Goal: Communication & Community: Participate in discussion

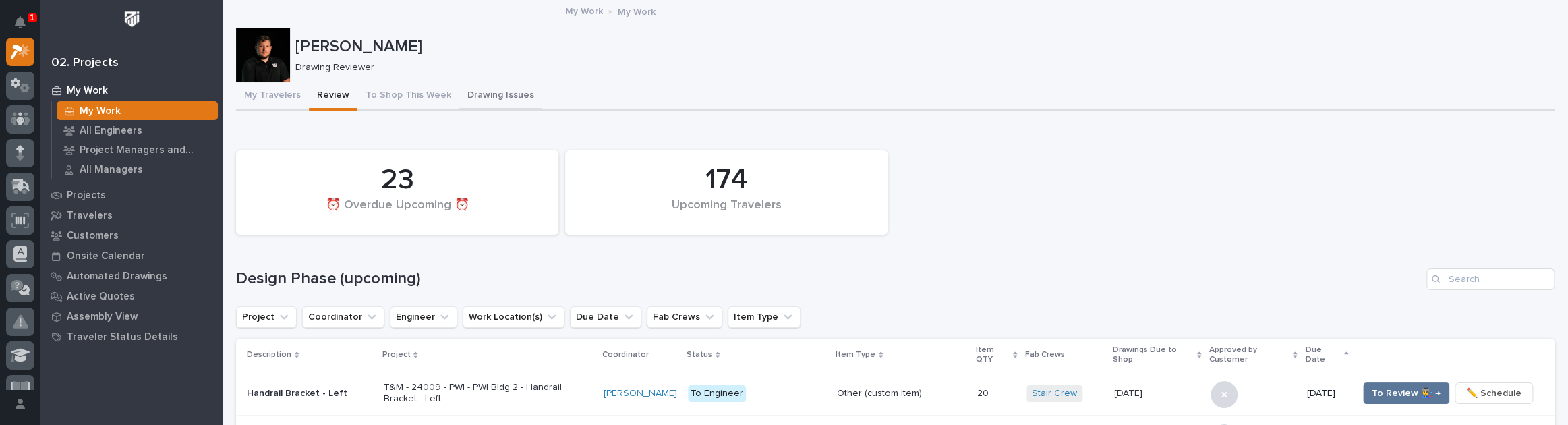
click at [470, 96] on button "Drawing Issues" at bounding box center [500, 96] width 83 height 28
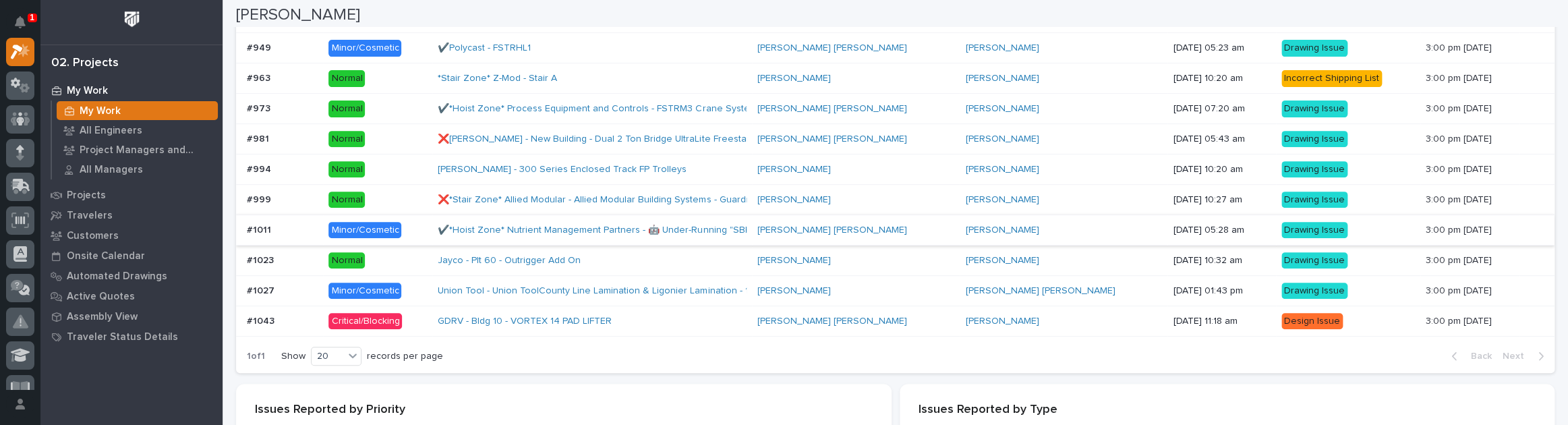
scroll to position [306, 0]
click at [312, 322] on p at bounding box center [282, 320] width 71 height 11
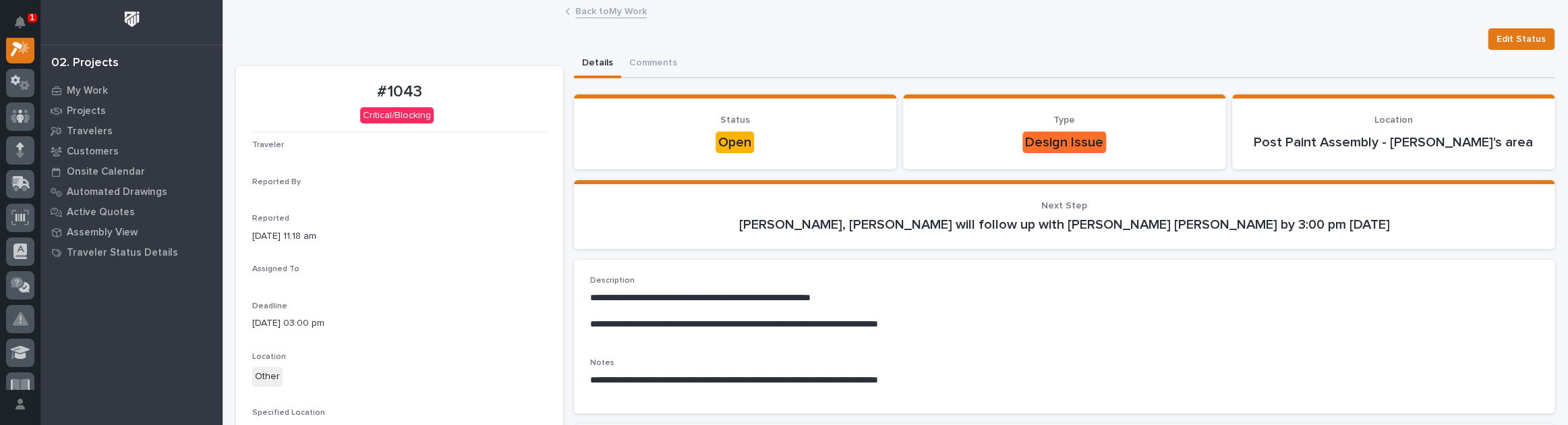
scroll to position [34, 0]
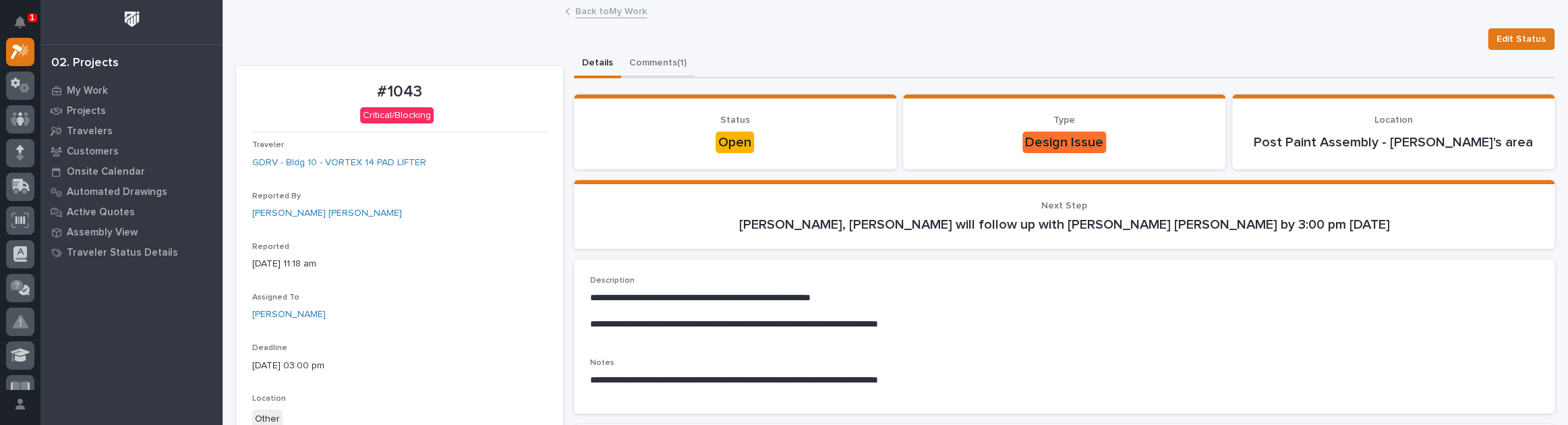
click at [655, 58] on button "Comments (1)" at bounding box center [657, 64] width 73 height 28
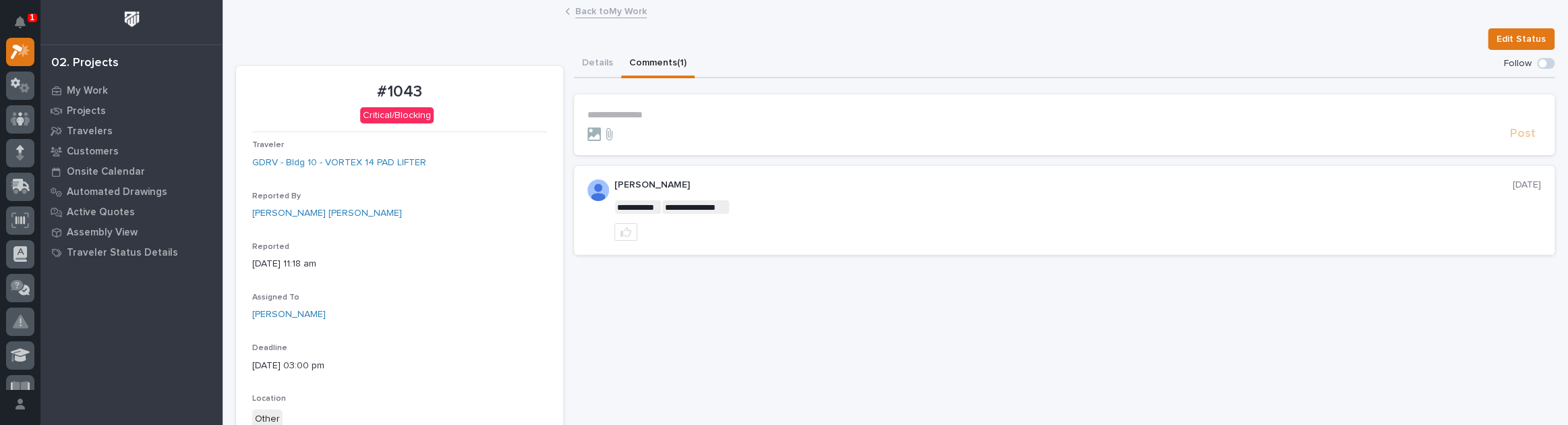
click at [606, 3] on link "Back to My Work" at bounding box center [611, 11] width 72 height 15
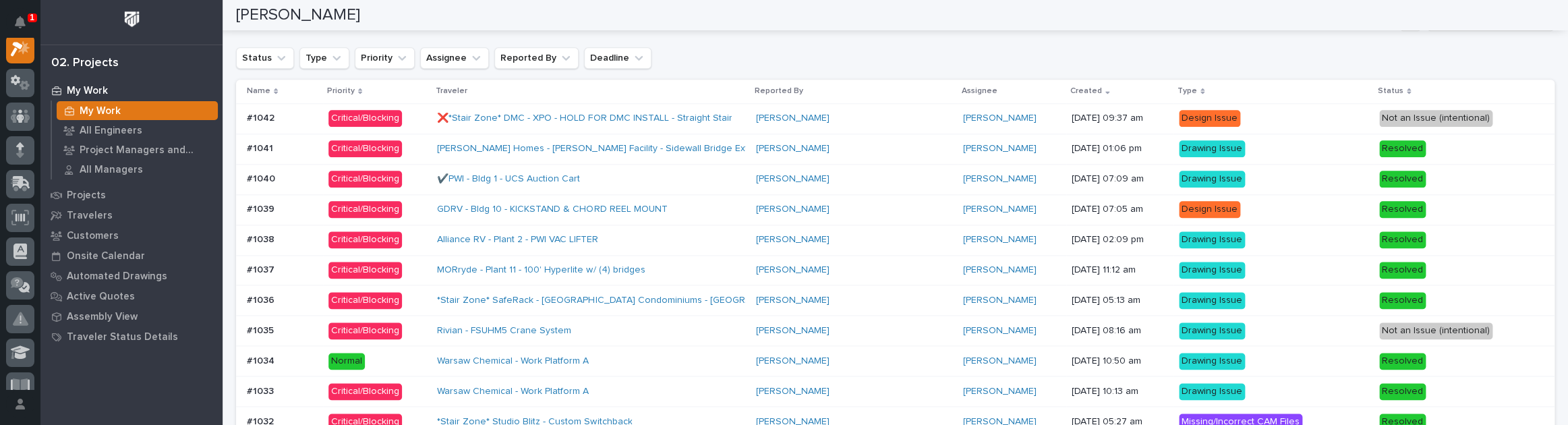
scroll to position [1093, 0]
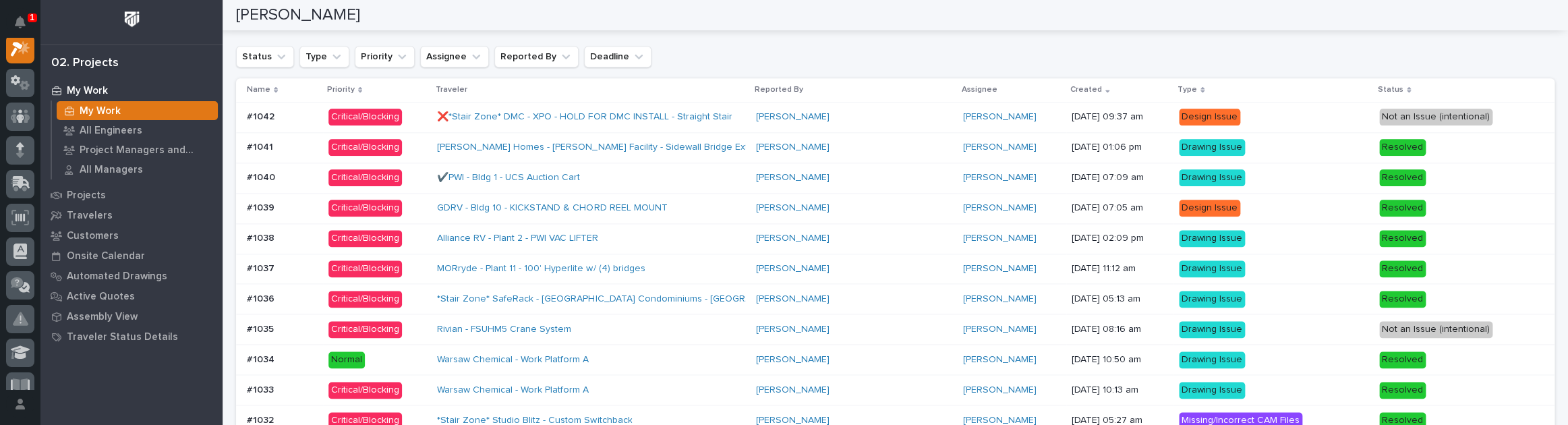
click at [314, 115] on p at bounding box center [282, 117] width 71 height 11
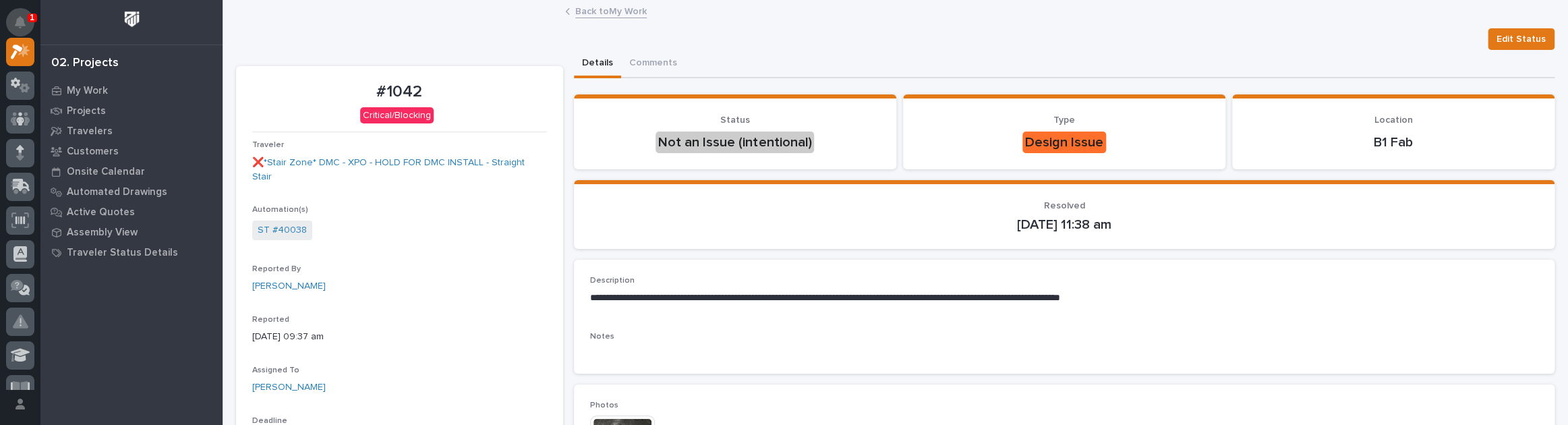
click at [16, 23] on icon "Notifications" at bounding box center [20, 22] width 11 height 12
click at [236, 5] on div "Back to My Work" at bounding box center [894, 12] width 1345 height 19
click at [91, 91] on p "My Work" at bounding box center [87, 91] width 41 height 12
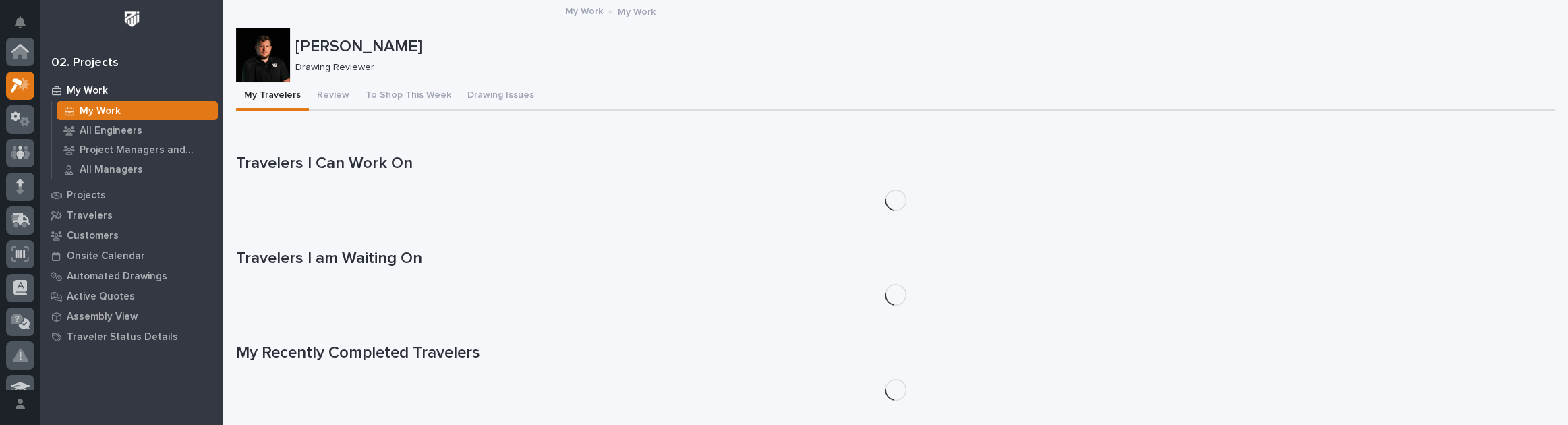
scroll to position [34, 0]
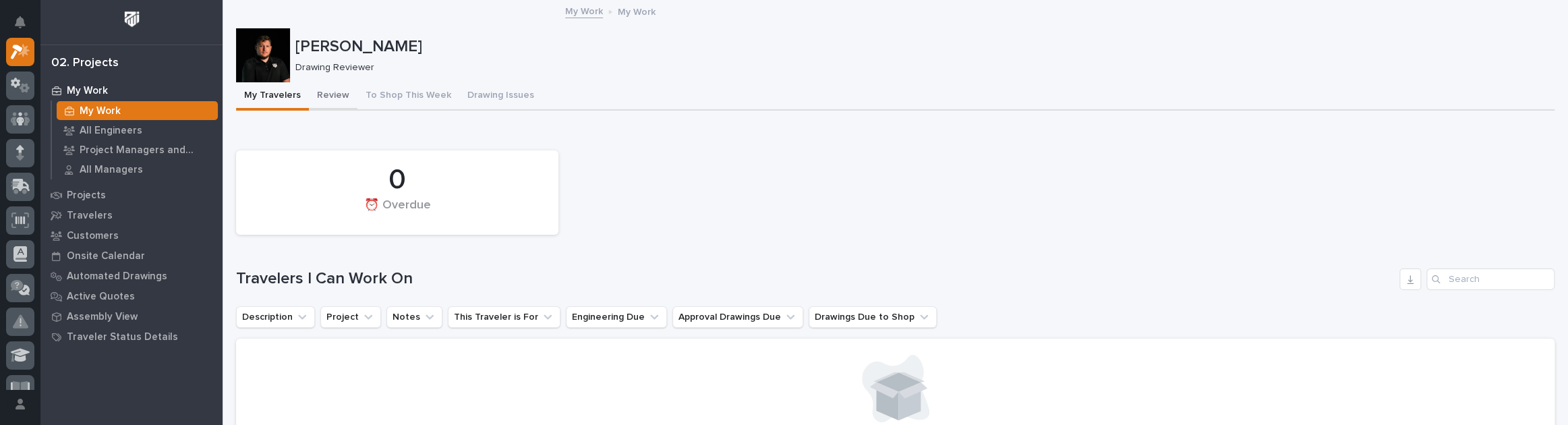
click at [342, 98] on button "Review" at bounding box center [333, 96] width 49 height 28
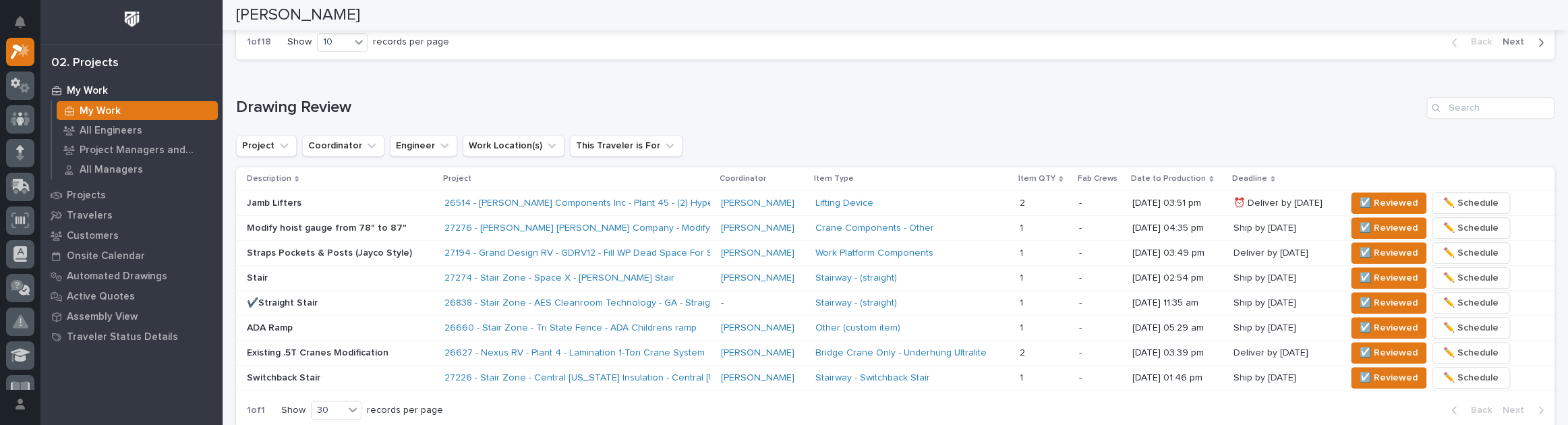
scroll to position [858, 0]
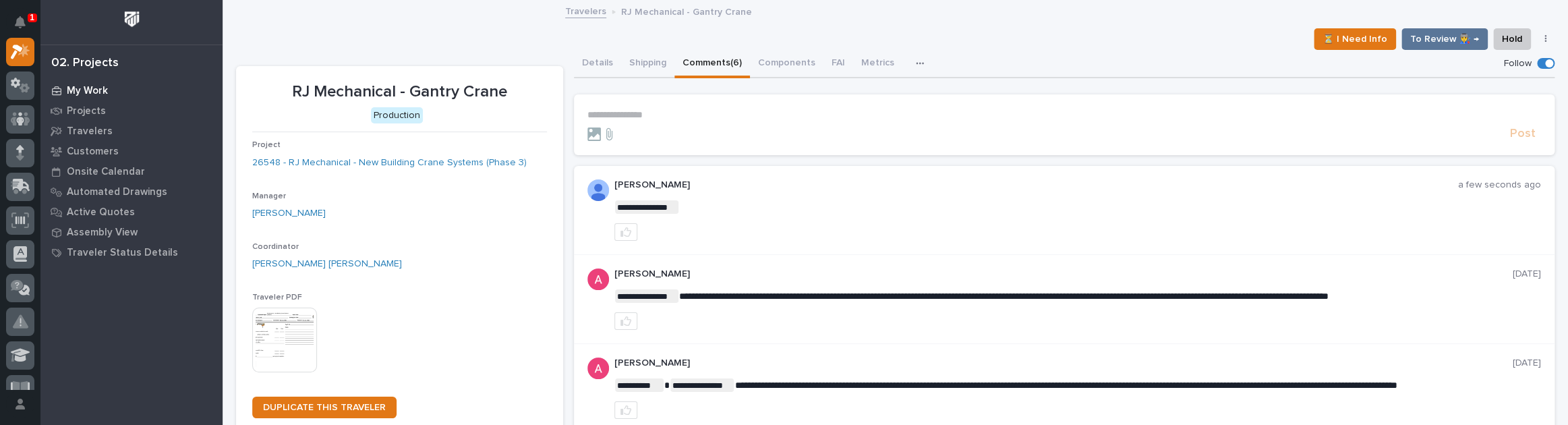
click at [89, 91] on p "My Work" at bounding box center [87, 91] width 41 height 12
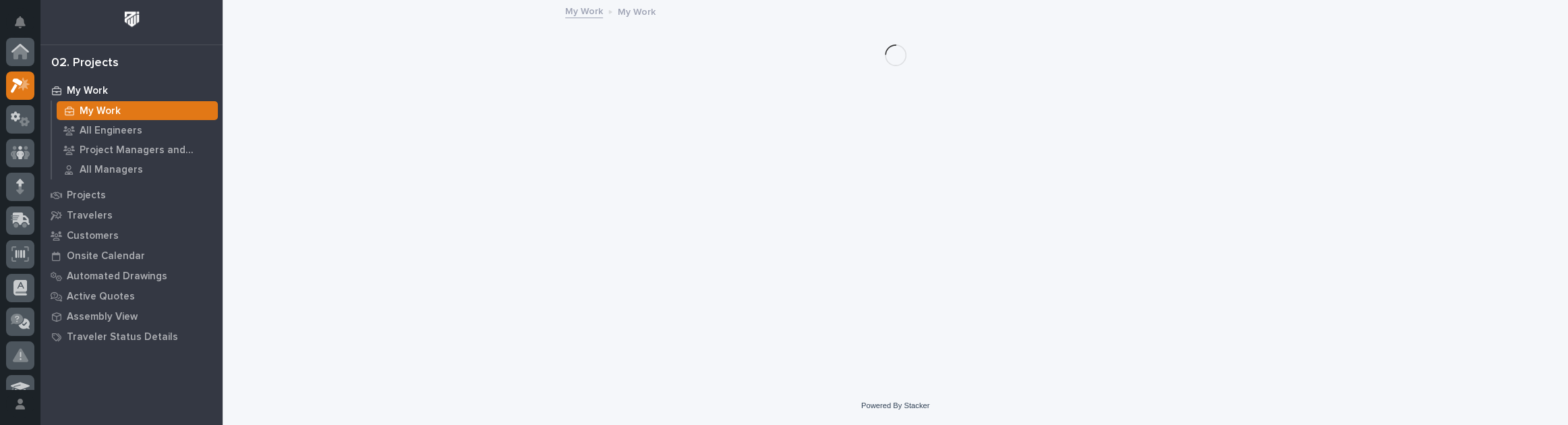
scroll to position [34, 0]
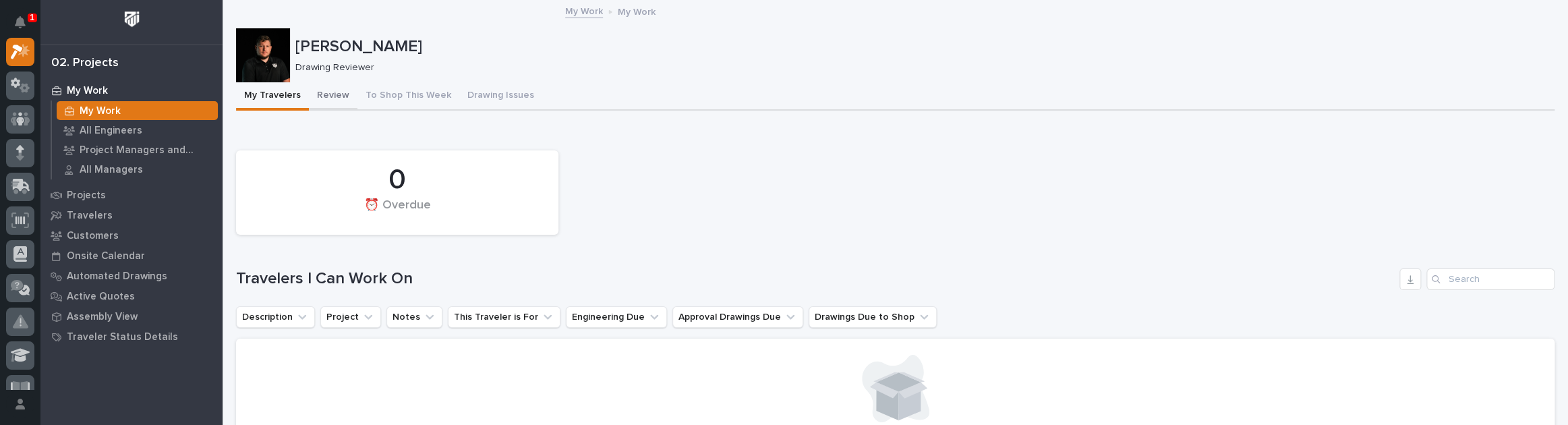
click at [322, 90] on button "Review" at bounding box center [333, 96] width 49 height 28
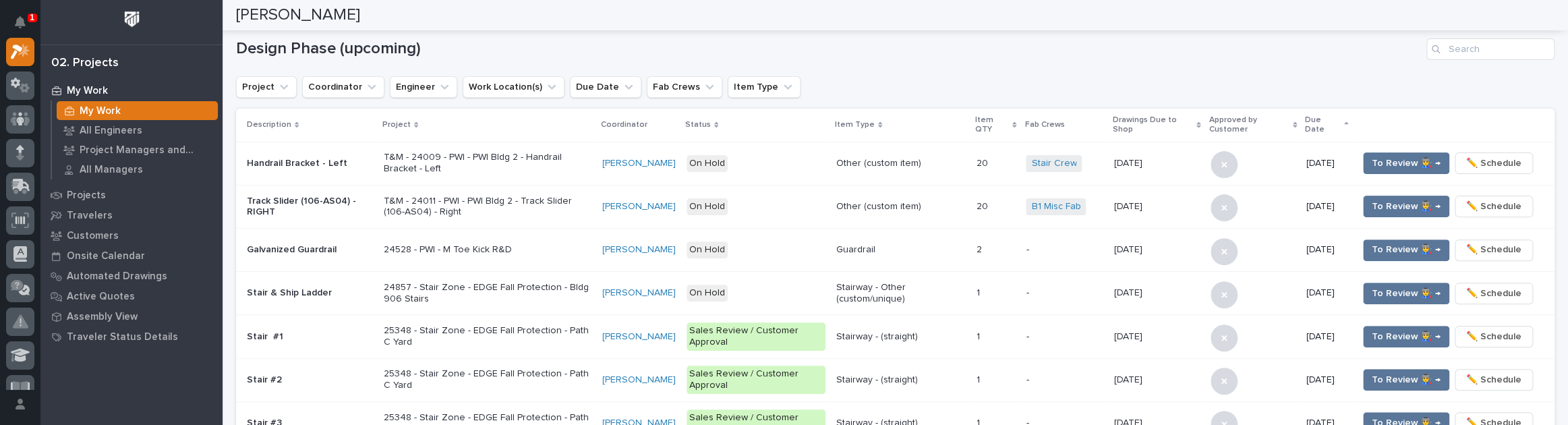
scroll to position [169, 0]
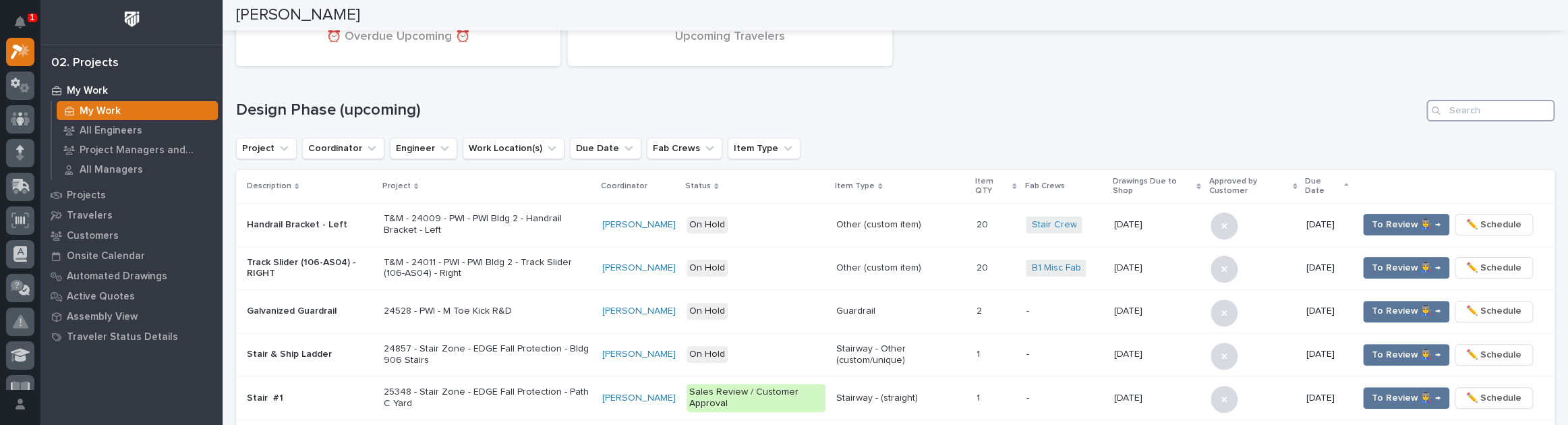
click at [1475, 108] on input "Search" at bounding box center [1490, 110] width 128 height 22
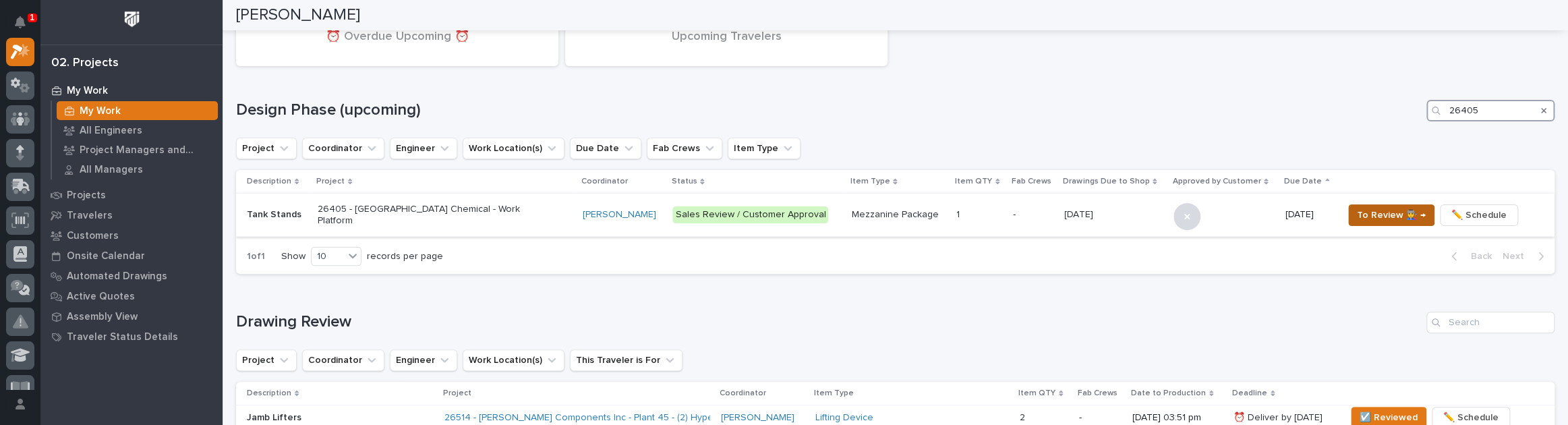
type input "26405"
click at [1357, 215] on span "To Review 👨‍🏭 →" at bounding box center [1391, 215] width 69 height 16
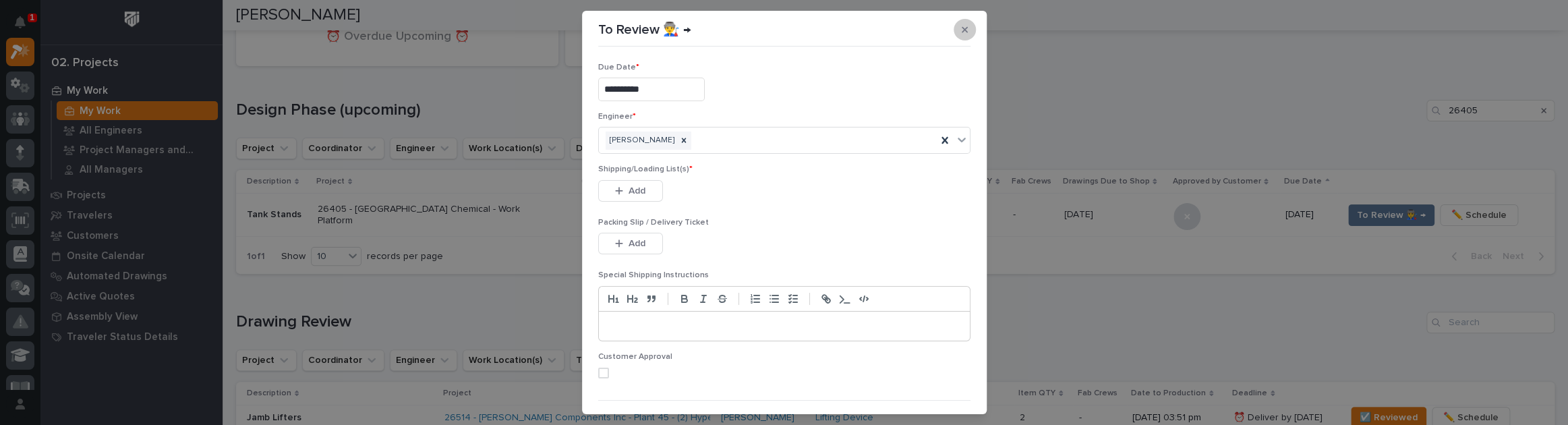
click at [961, 30] on icon "button" at bounding box center [964, 29] width 6 height 9
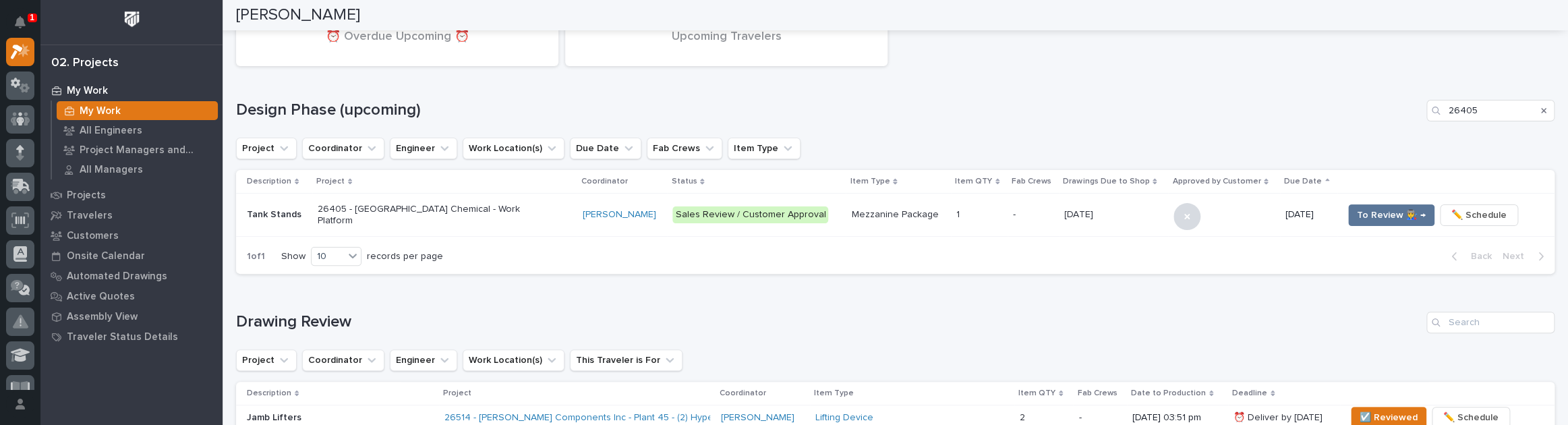
click at [505, 202] on div "26405 - Warsaw Chemical - Work Platform" at bounding box center [444, 215] width 254 height 34
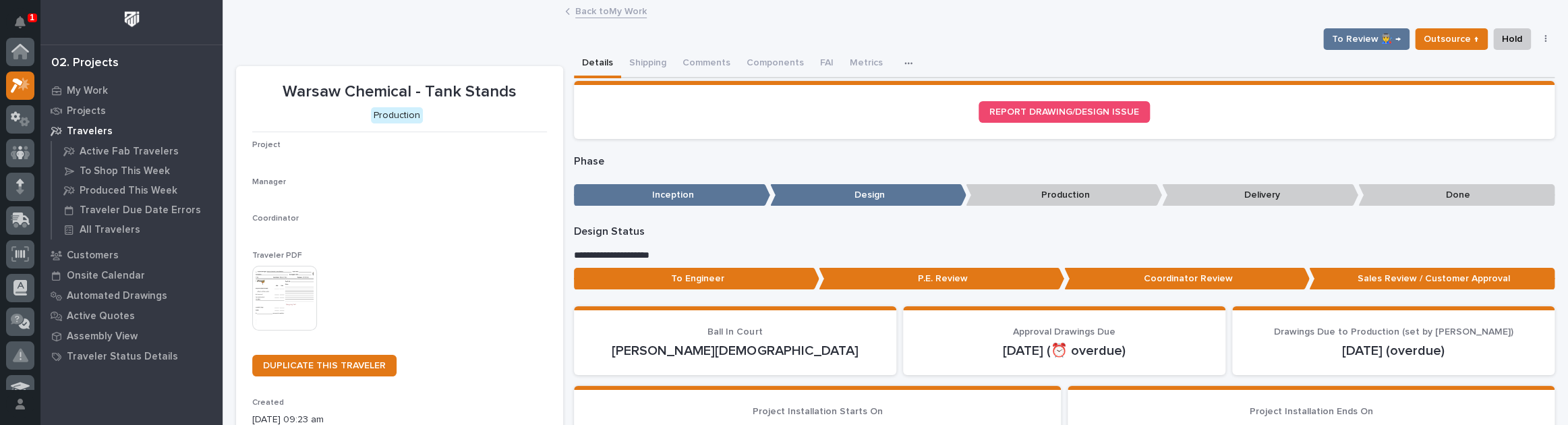
scroll to position [34, 0]
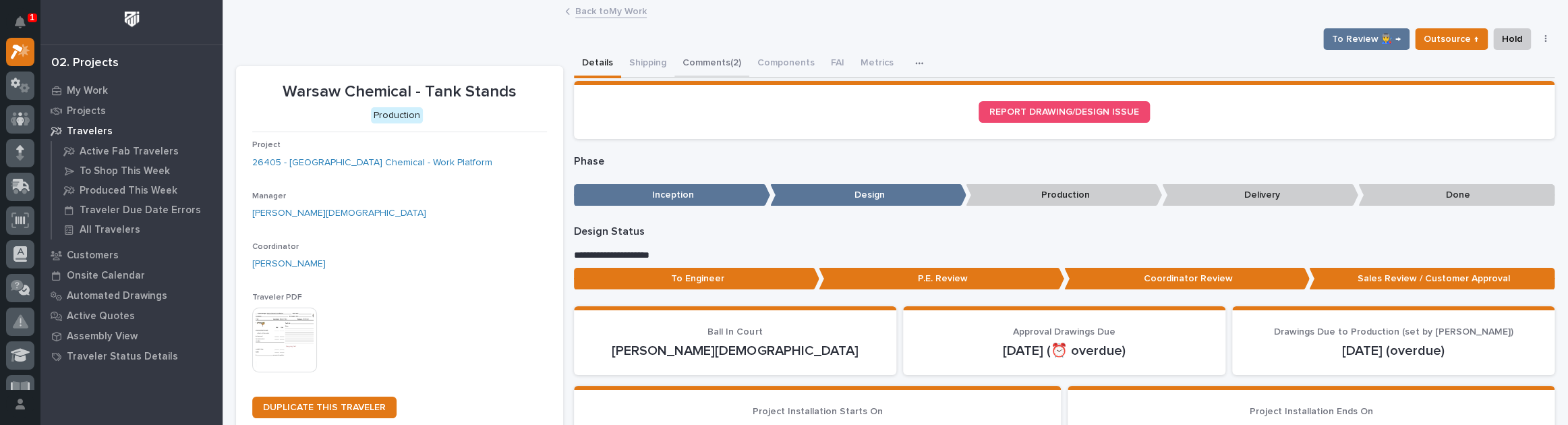
click at [713, 61] on button "Comments (2)" at bounding box center [712, 64] width 75 height 28
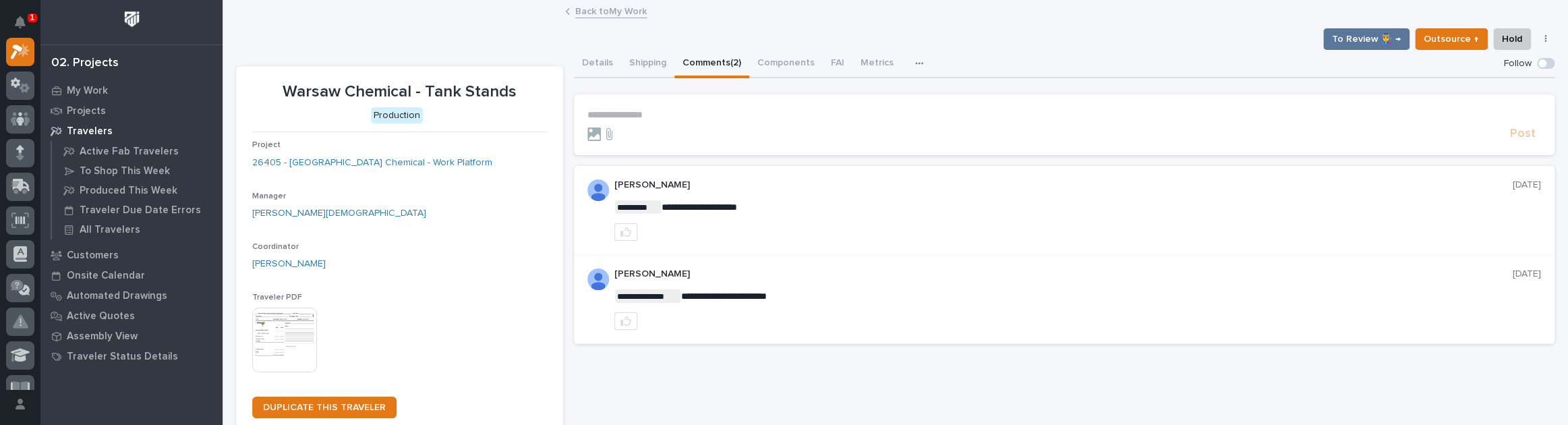
click at [652, 109] on p "**********" at bounding box center [1064, 115] width 954 height 11
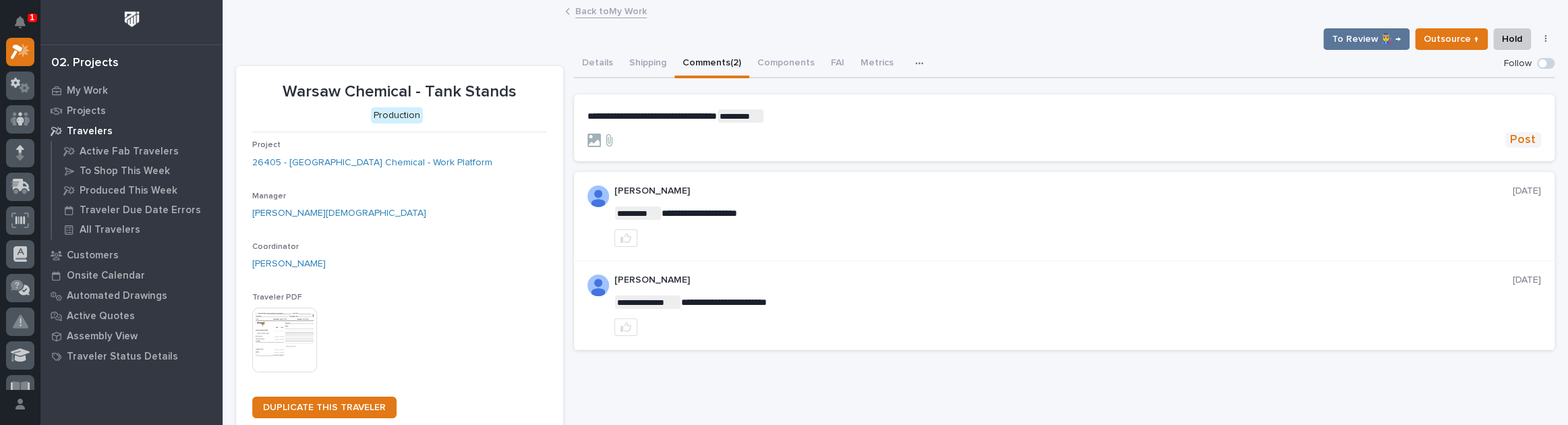
click at [1520, 134] on span "Post" at bounding box center [1522, 140] width 25 height 15
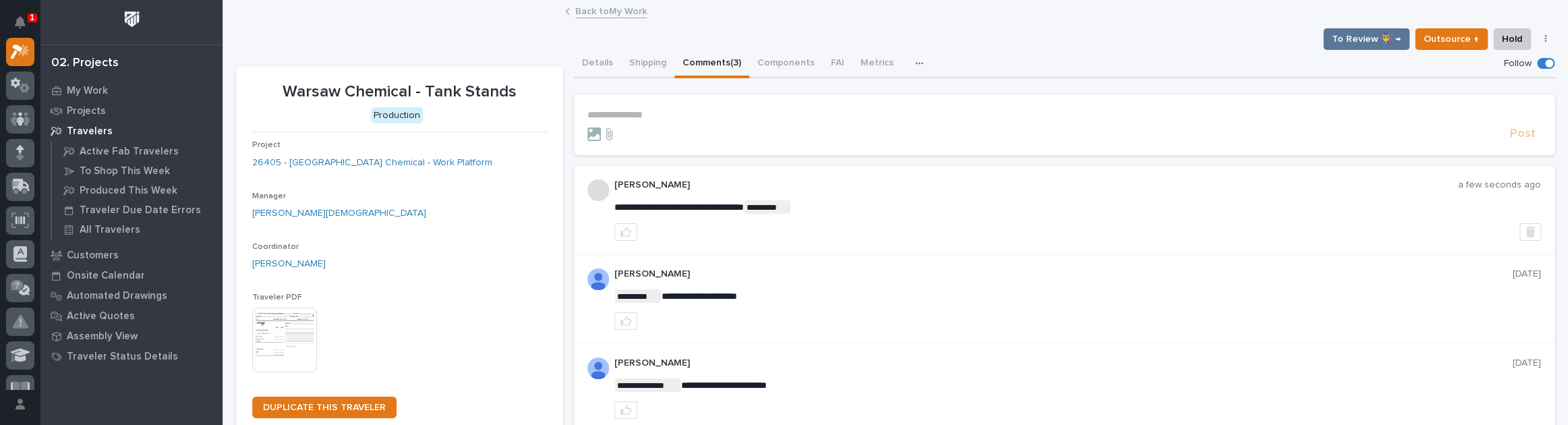
click at [617, 4] on link "Back to My Work" at bounding box center [611, 11] width 72 height 15
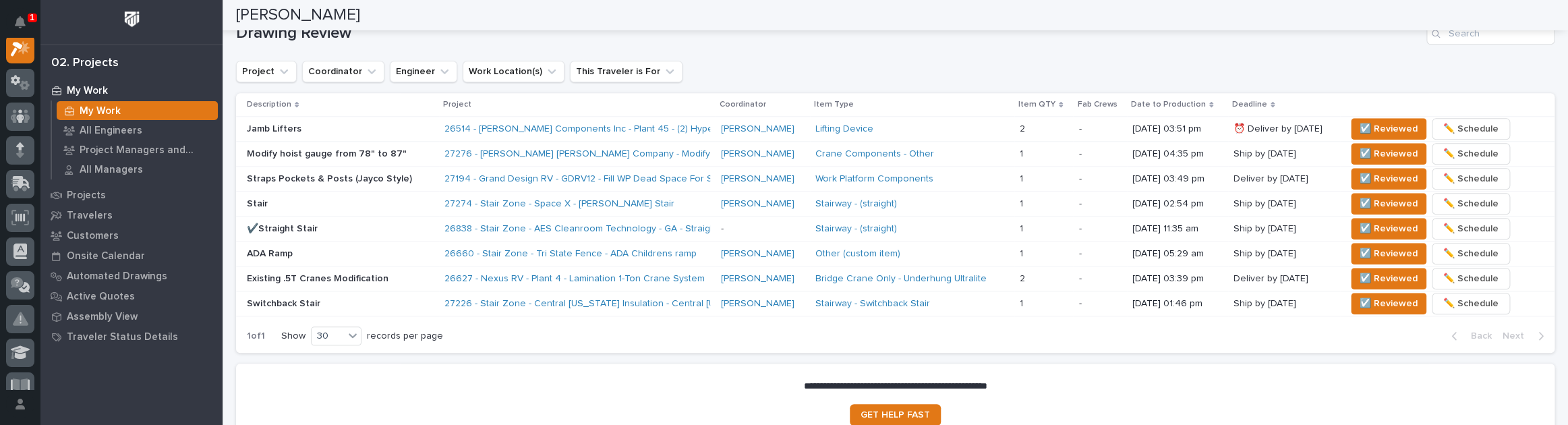
scroll to position [858, 0]
